Goal: Task Accomplishment & Management: Manage account settings

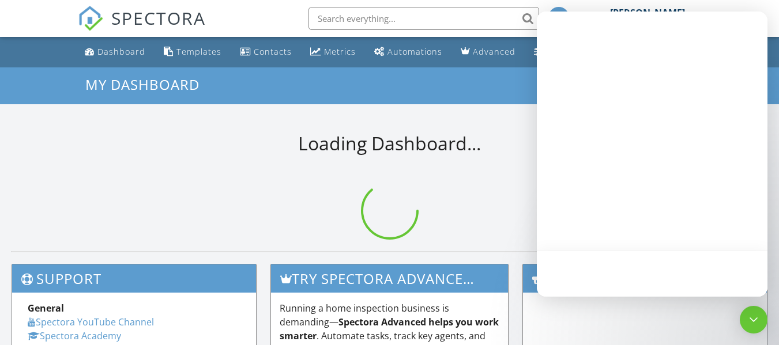
click at [634, 47] on body "SPECTORA Clayton Parsons Central Montana Home Inspections Role: Inspector Chang…" at bounding box center [389, 337] width 779 height 674
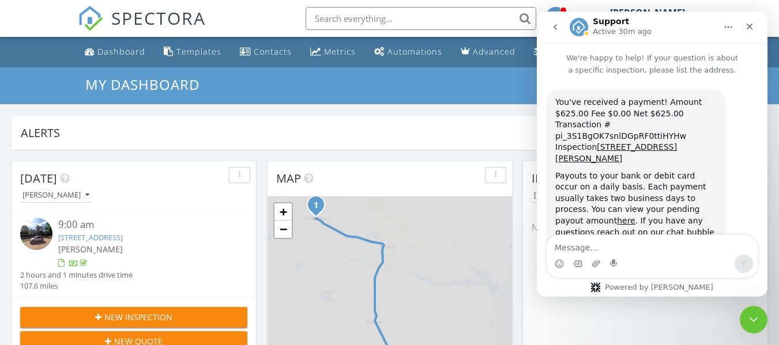
scroll to position [12, 0]
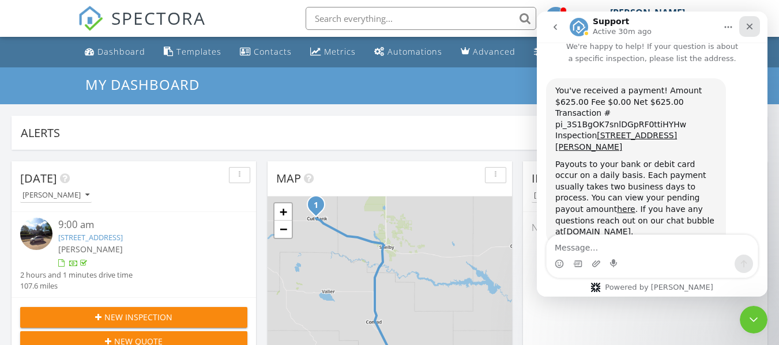
click at [744, 28] on div "Close" at bounding box center [749, 26] width 21 height 21
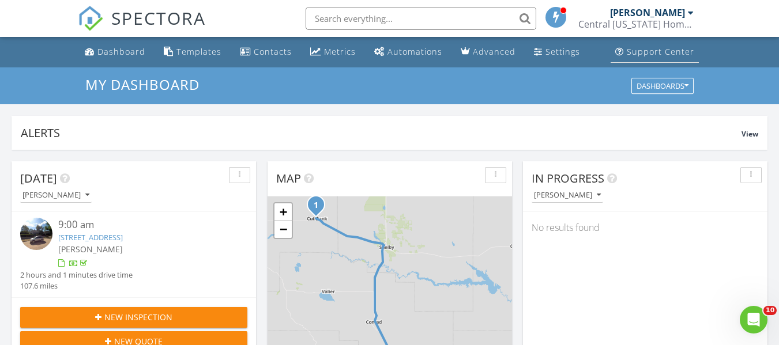
click at [671, 48] on div "Support Center" at bounding box center [659, 51] width 67 height 11
click at [129, 47] on div "Dashboard" at bounding box center [121, 51] width 48 height 11
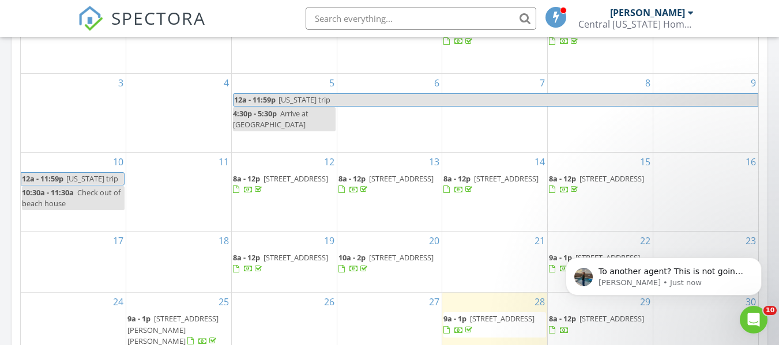
scroll to position [626, 0]
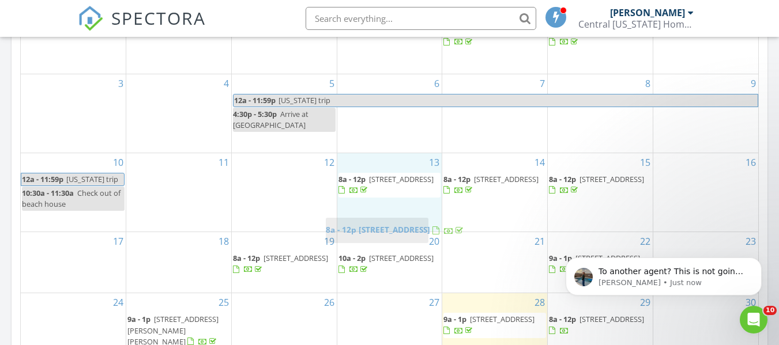
drag, startPoint x: 250, startPoint y: 199, endPoint x: 301, endPoint y: 201, distance: 51.3
click at [301, 201] on body "SPECTORA Clayton Parsons Central Montana Home Inspections Role: Inspector Chang…" at bounding box center [389, 184] width 779 height 1621
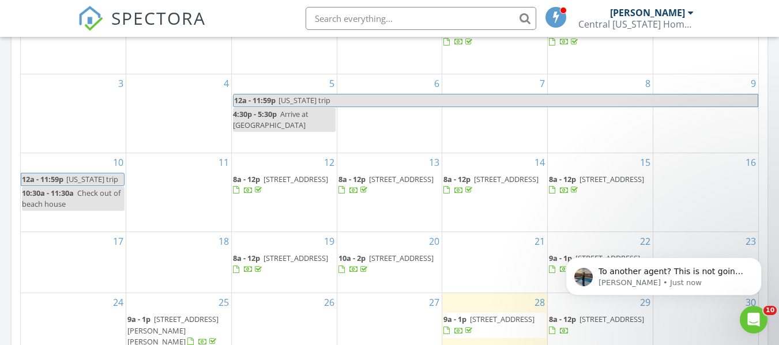
scroll to position [713, 0]
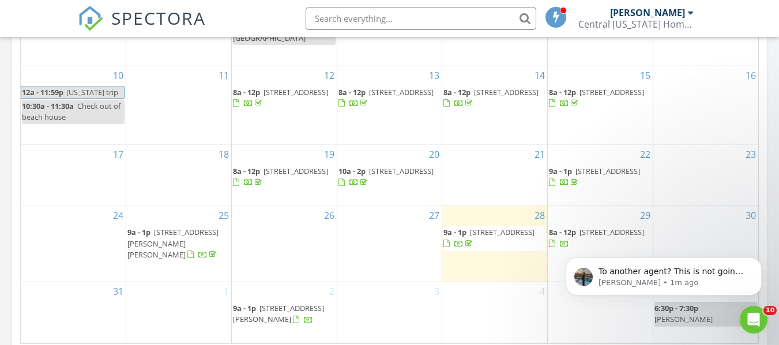
click at [345, 187] on div at bounding box center [341, 182] width 6 height 7
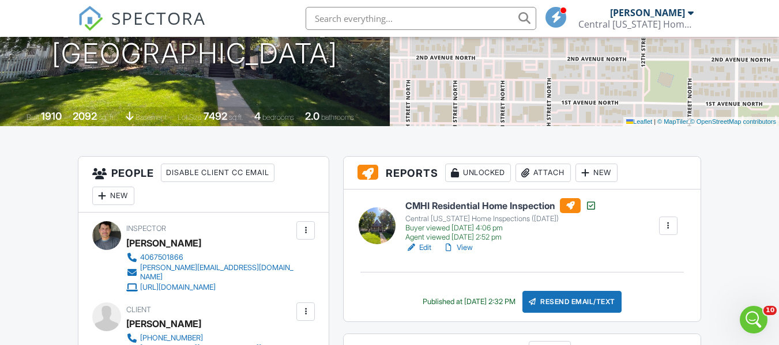
scroll to position [168, 0]
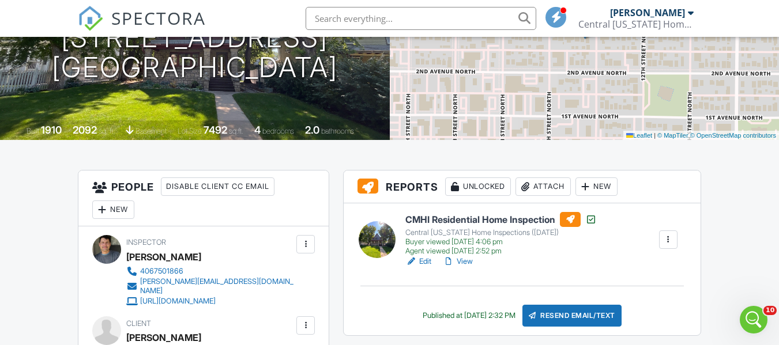
click at [452, 265] on div at bounding box center [449, 262] width 12 height 12
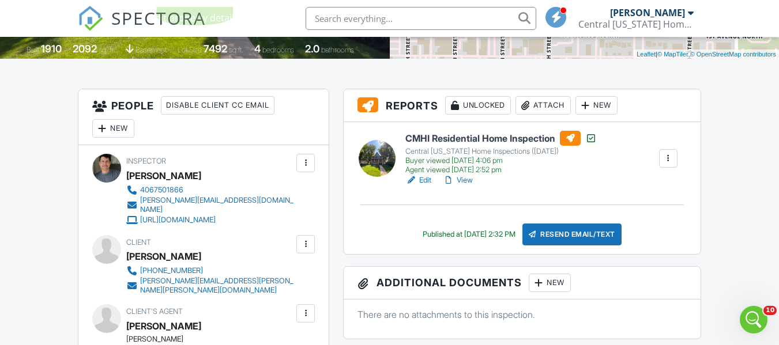
scroll to position [280, 0]
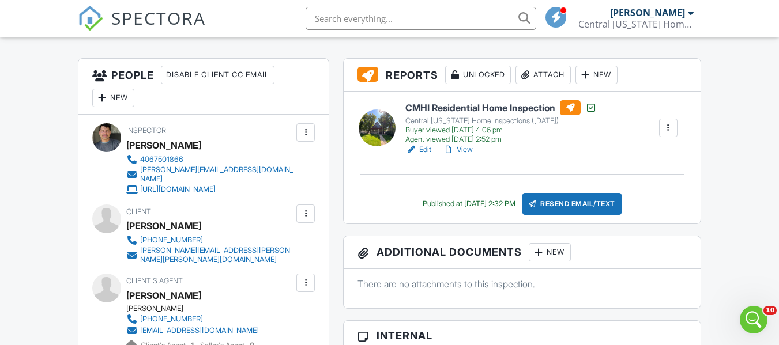
click at [466, 149] on link "View" at bounding box center [458, 150] width 30 height 12
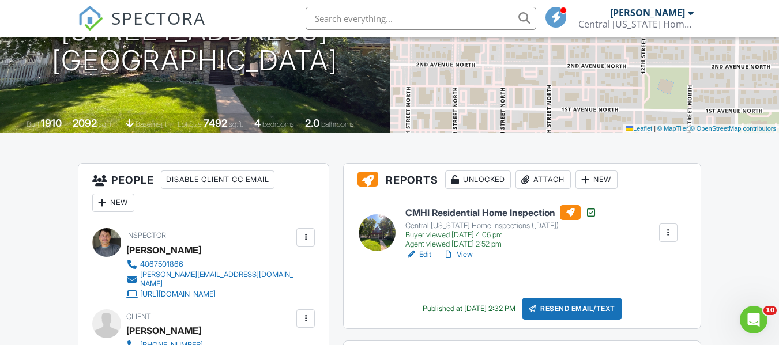
scroll to position [172, 0]
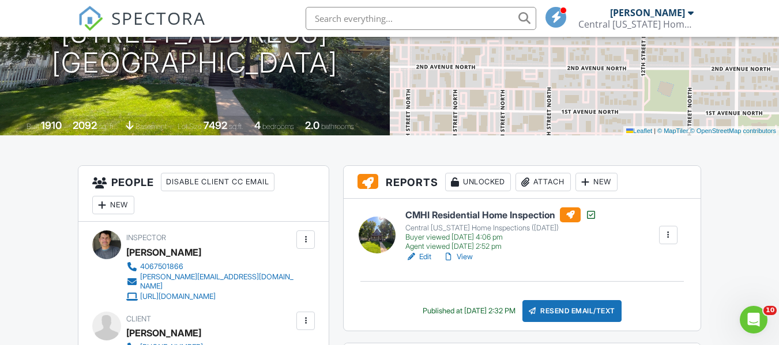
click at [468, 259] on link "View" at bounding box center [458, 257] width 30 height 12
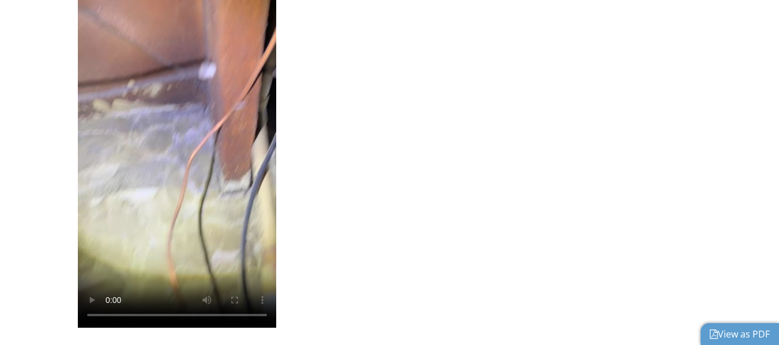
scroll to position [737, 0]
click at [129, 240] on video at bounding box center [177, 153] width 198 height 352
